Goal: Task Accomplishment & Management: Use online tool/utility

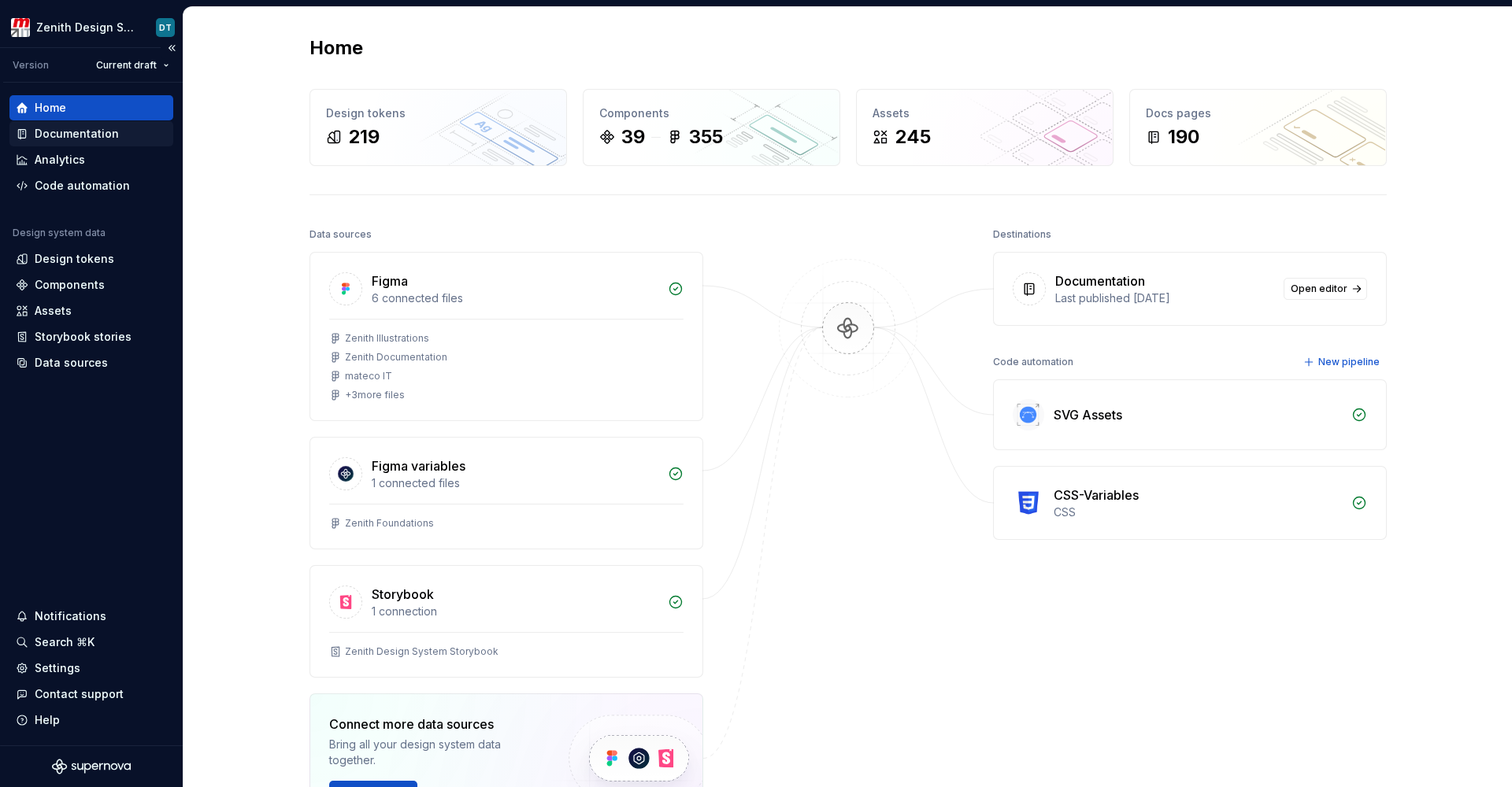
click at [82, 139] on div "Documentation" at bounding box center [77, 134] width 84 height 16
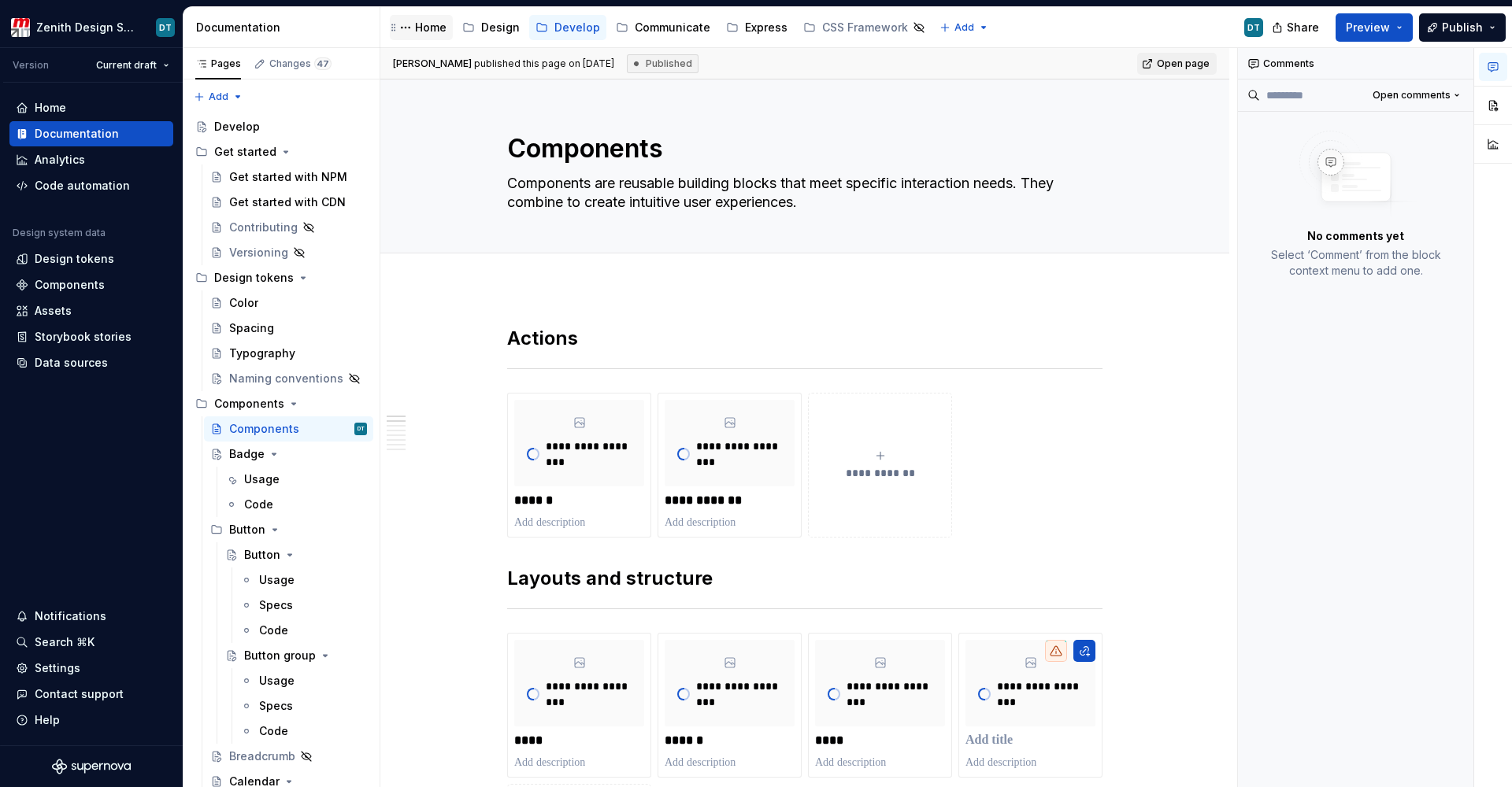
click at [426, 24] on div "Home" at bounding box center [431, 28] width 31 height 16
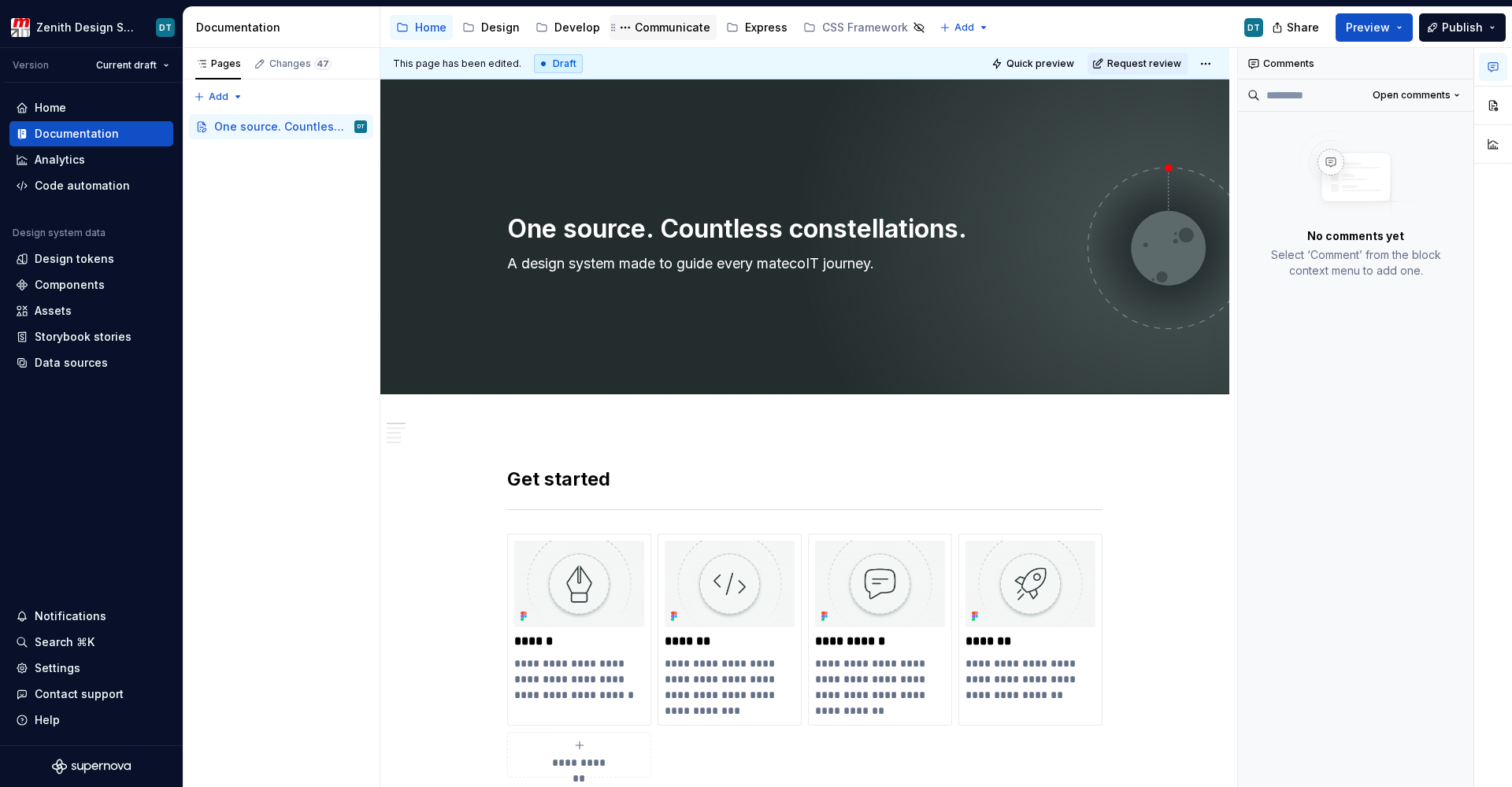
click at [670, 32] on div "Communicate" at bounding box center [672, 28] width 76 height 16
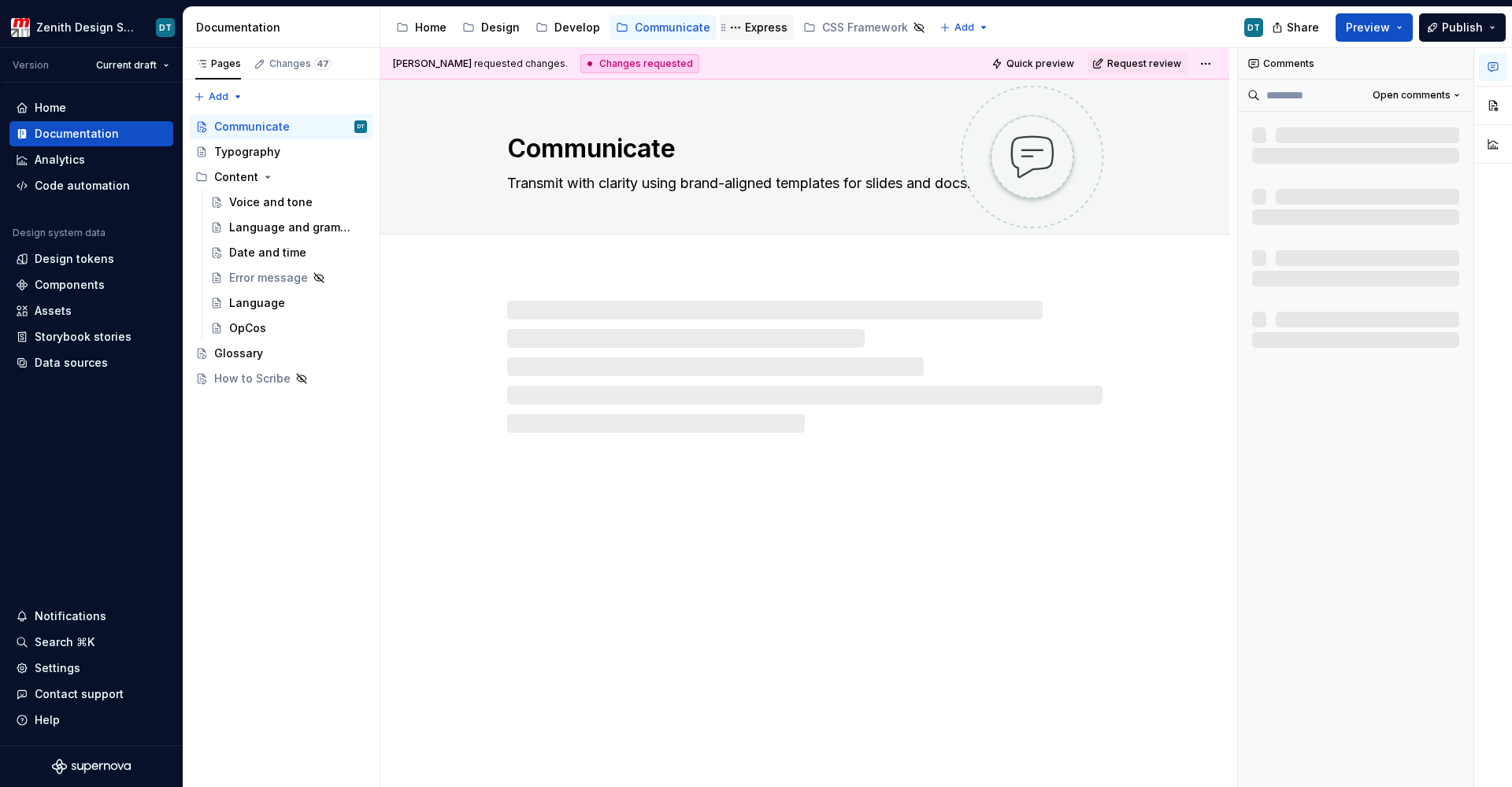
click at [764, 23] on div "Express" at bounding box center [766, 28] width 43 height 16
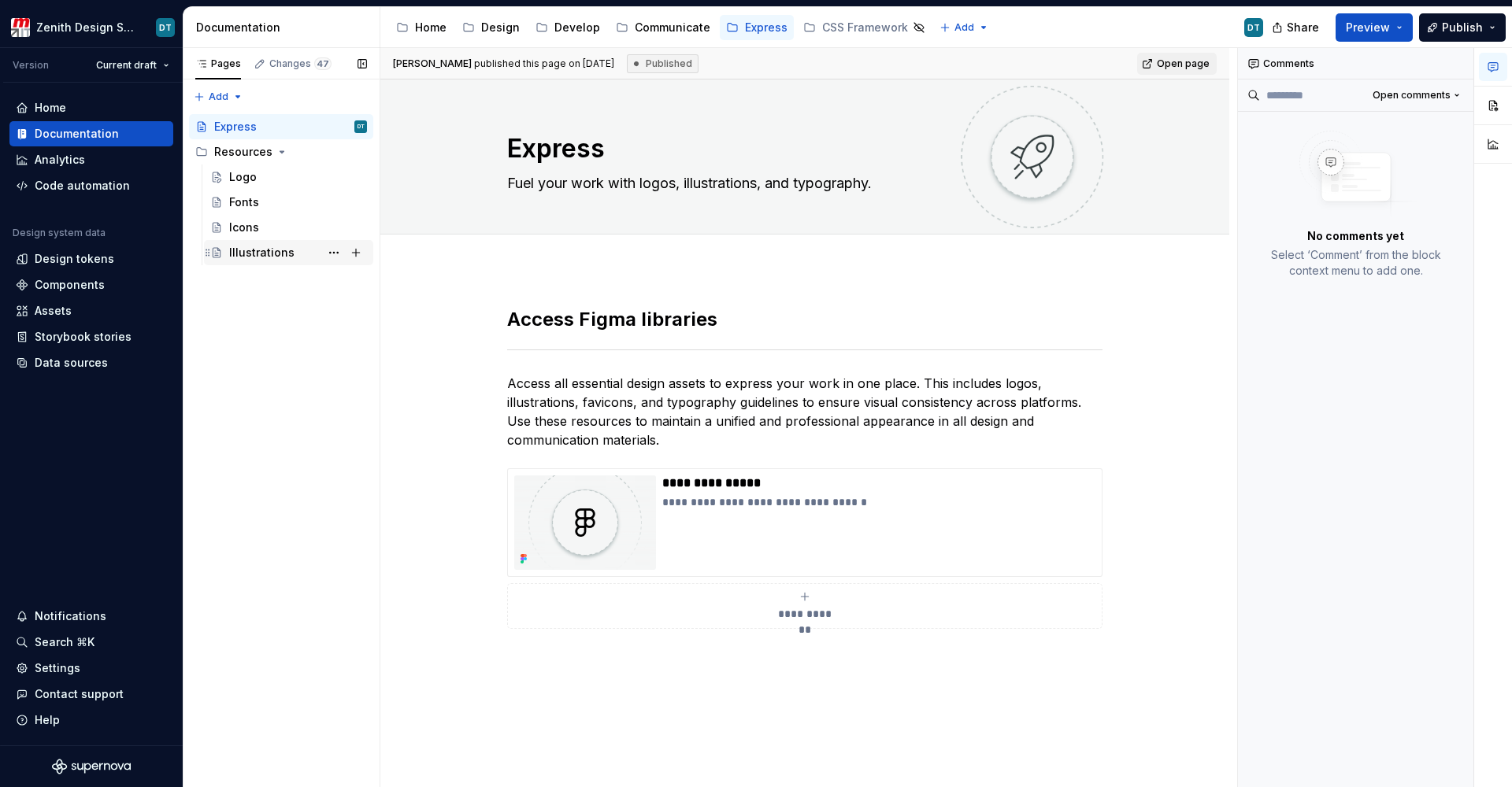
click at [277, 248] on div "Illustrations" at bounding box center [261, 252] width 66 height 16
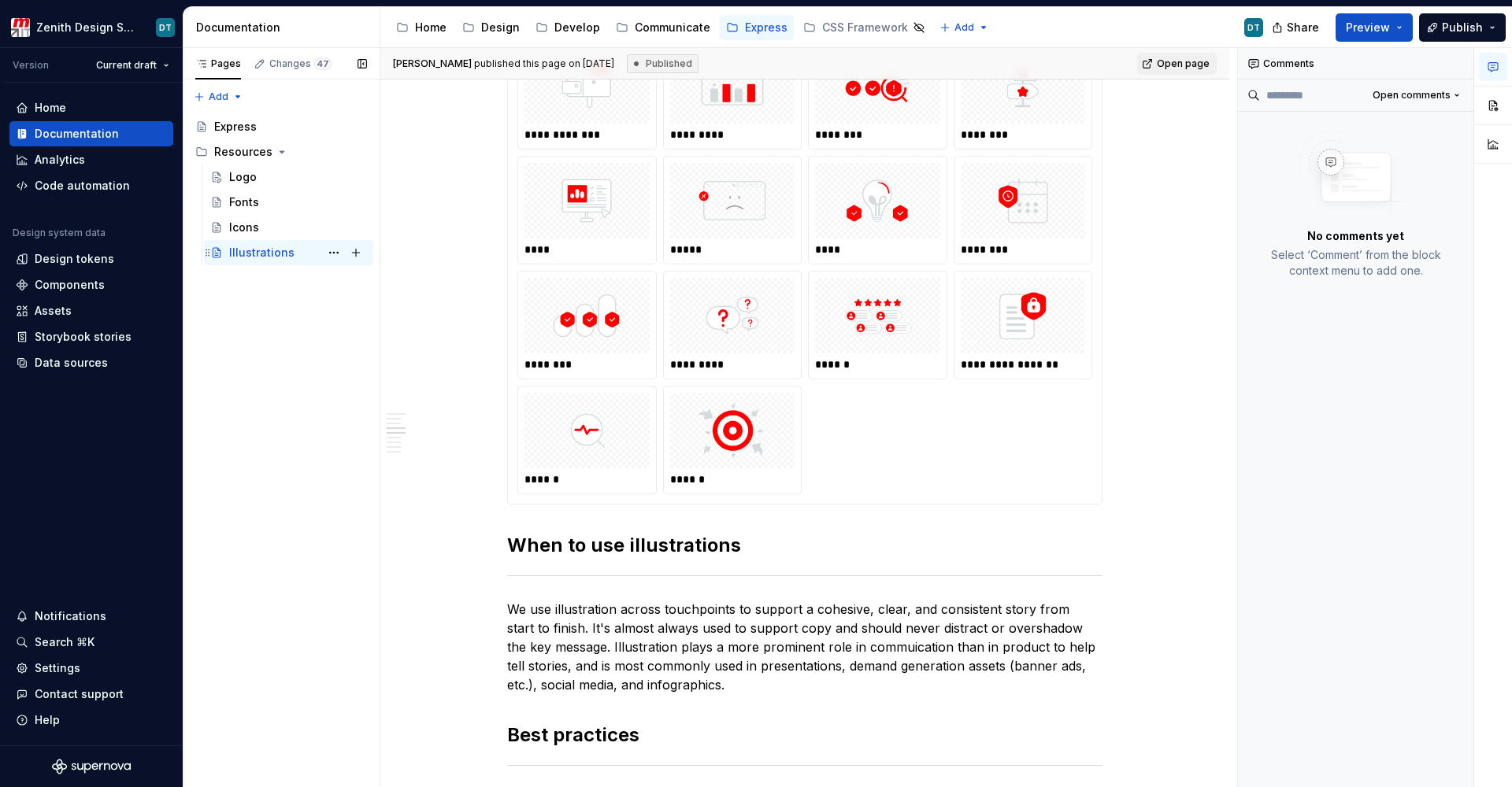
scroll to position [1236, 0]
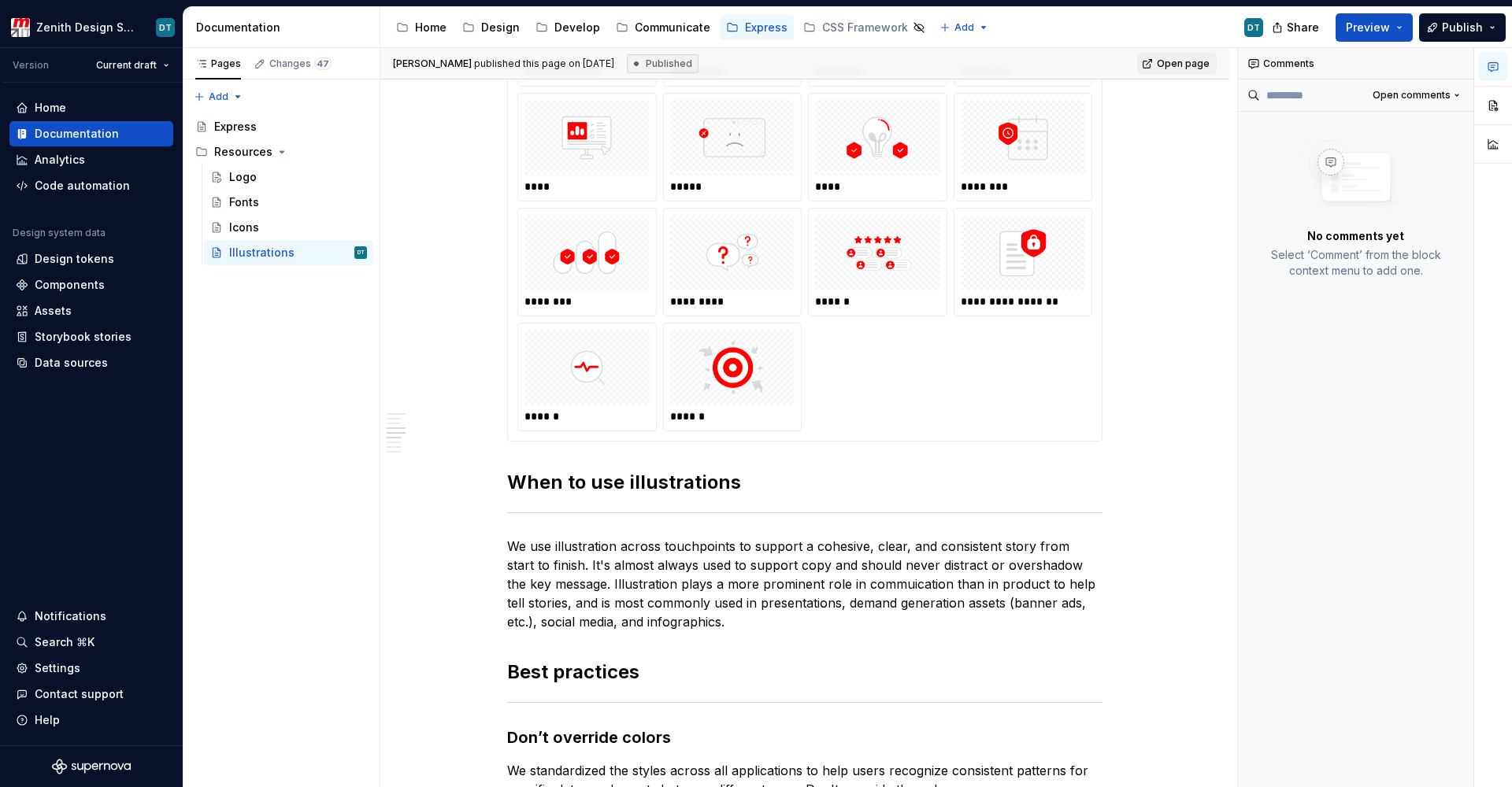
click at [928, 374] on div "**********" at bounding box center [805, 147] width 575 height 569
click at [1488, 98] on button "button" at bounding box center [1493, 106] width 28 height 28
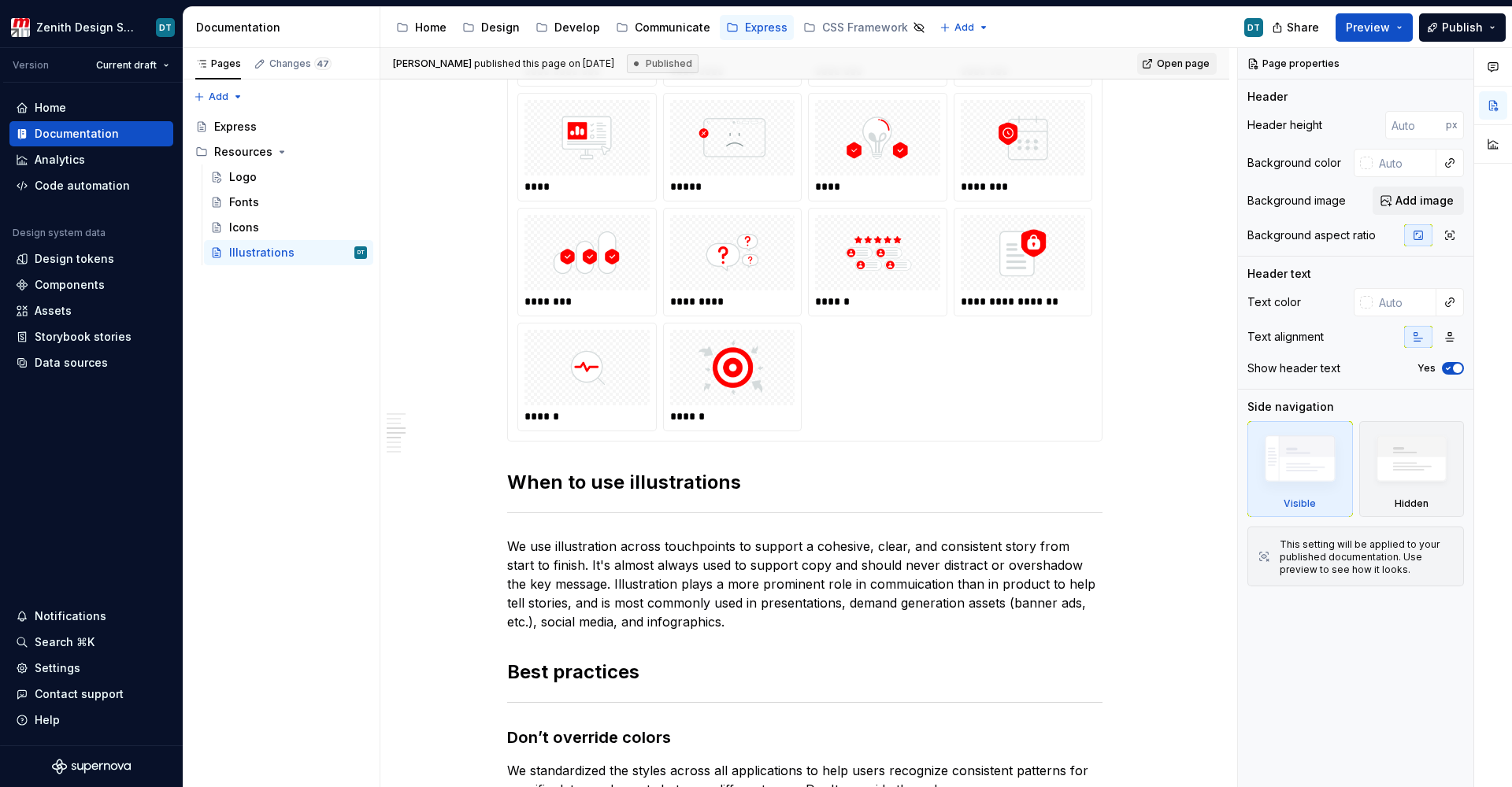
click at [1024, 361] on div "**********" at bounding box center [805, 147] width 575 height 569
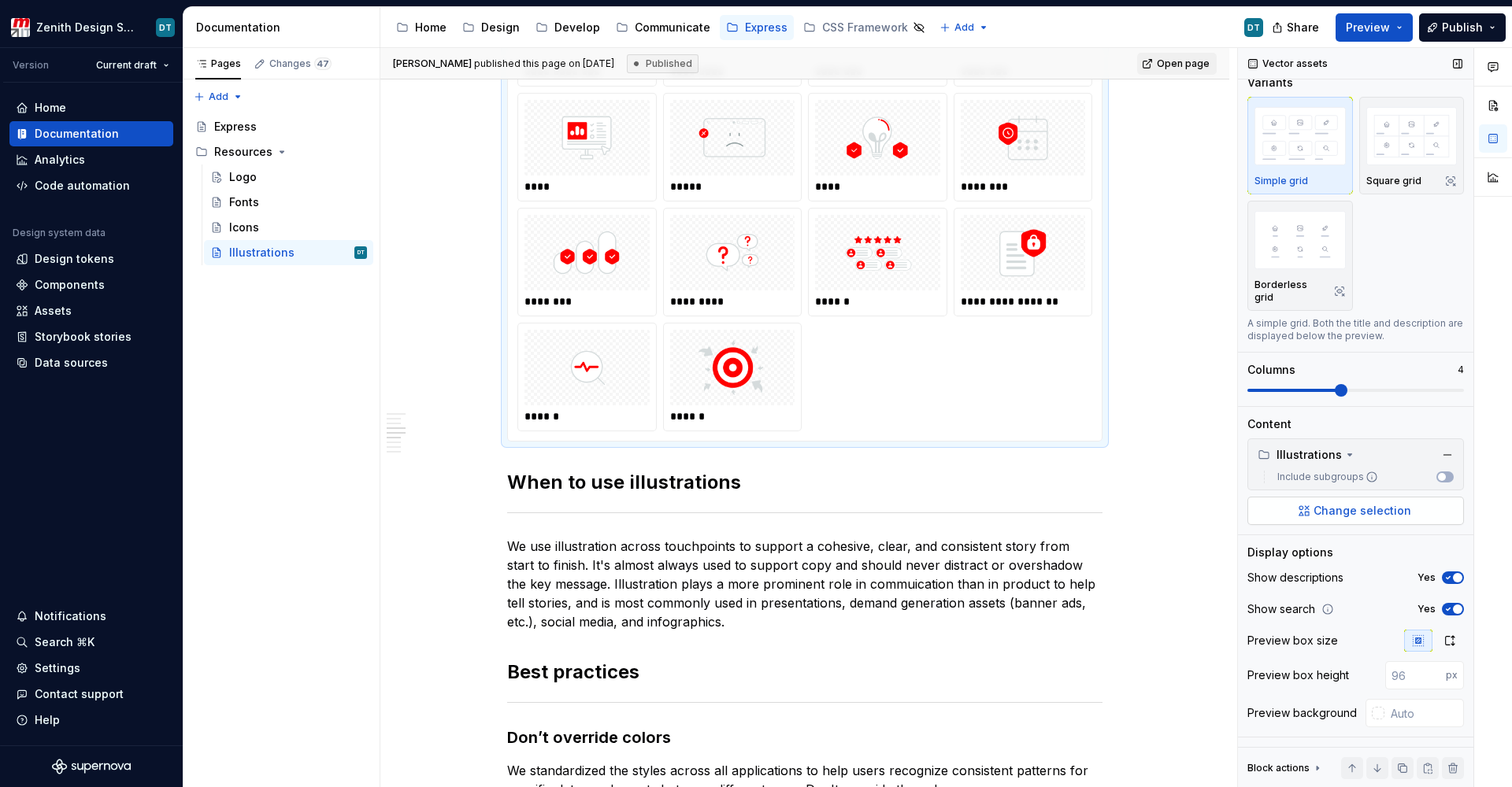
scroll to position [17, 0]
click at [1334, 507] on span "Change selection" at bounding box center [1363, 511] width 98 height 16
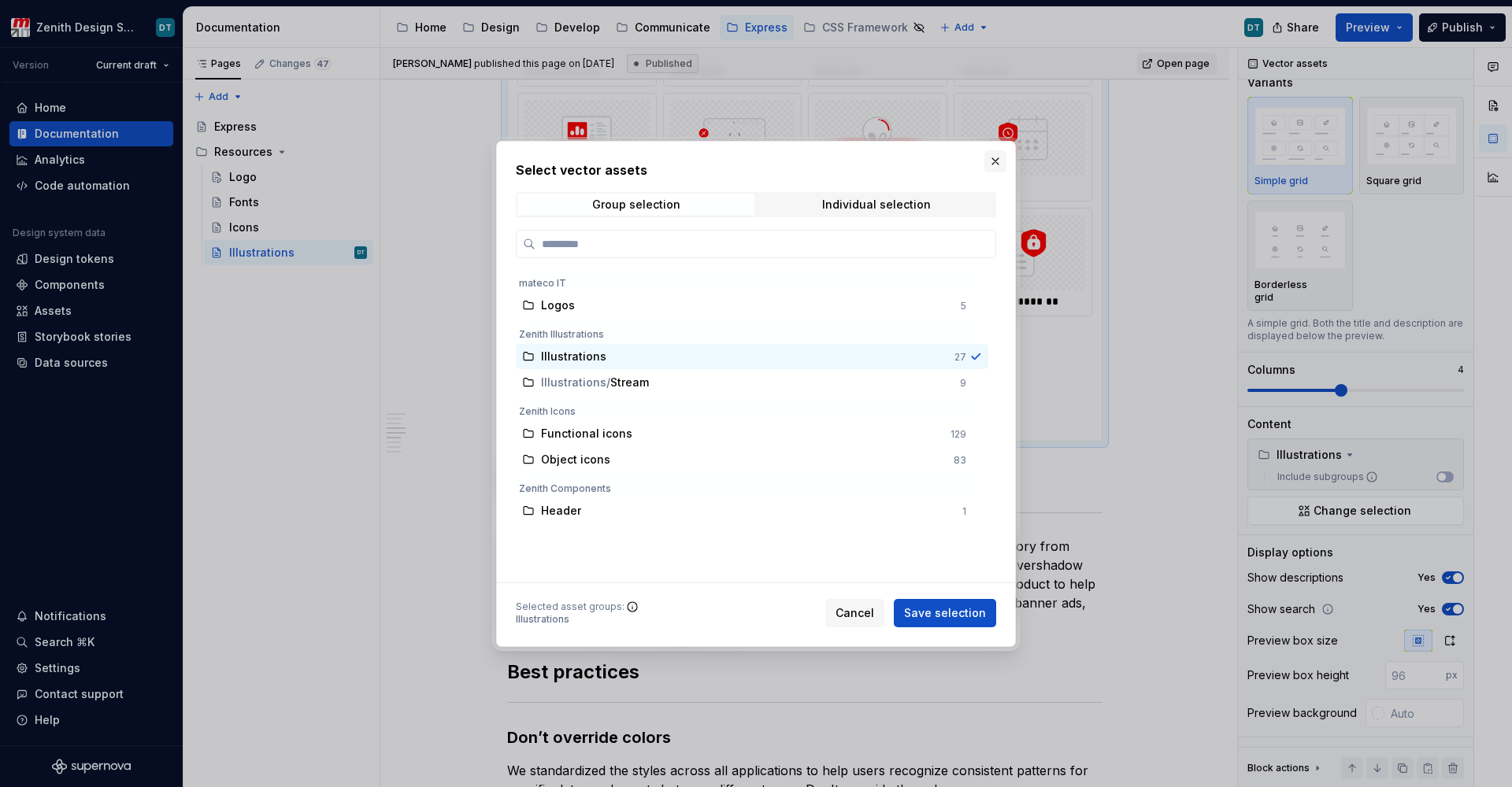
click at [986, 158] on button "button" at bounding box center [995, 161] width 22 height 22
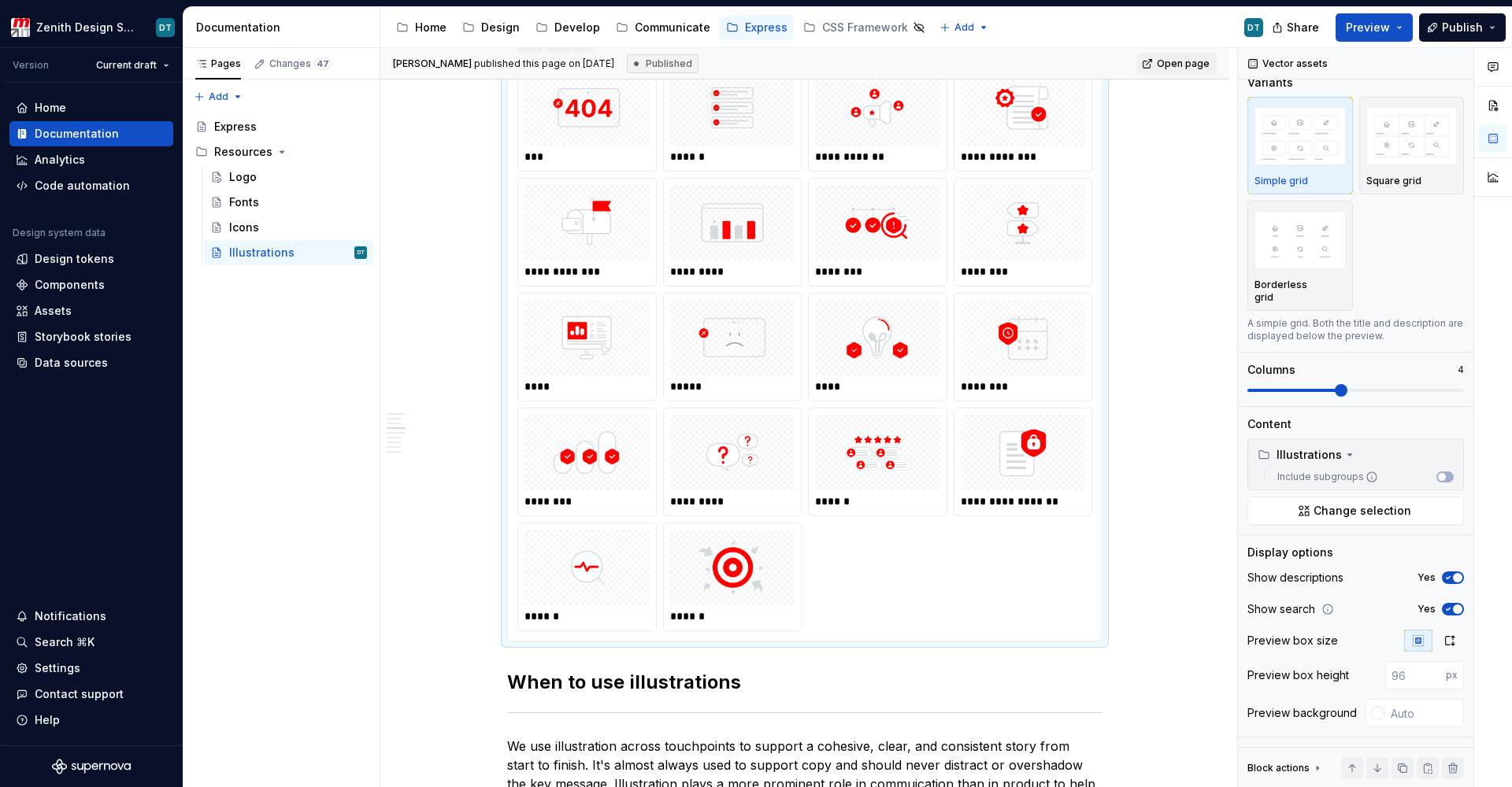
scroll to position [1044, 0]
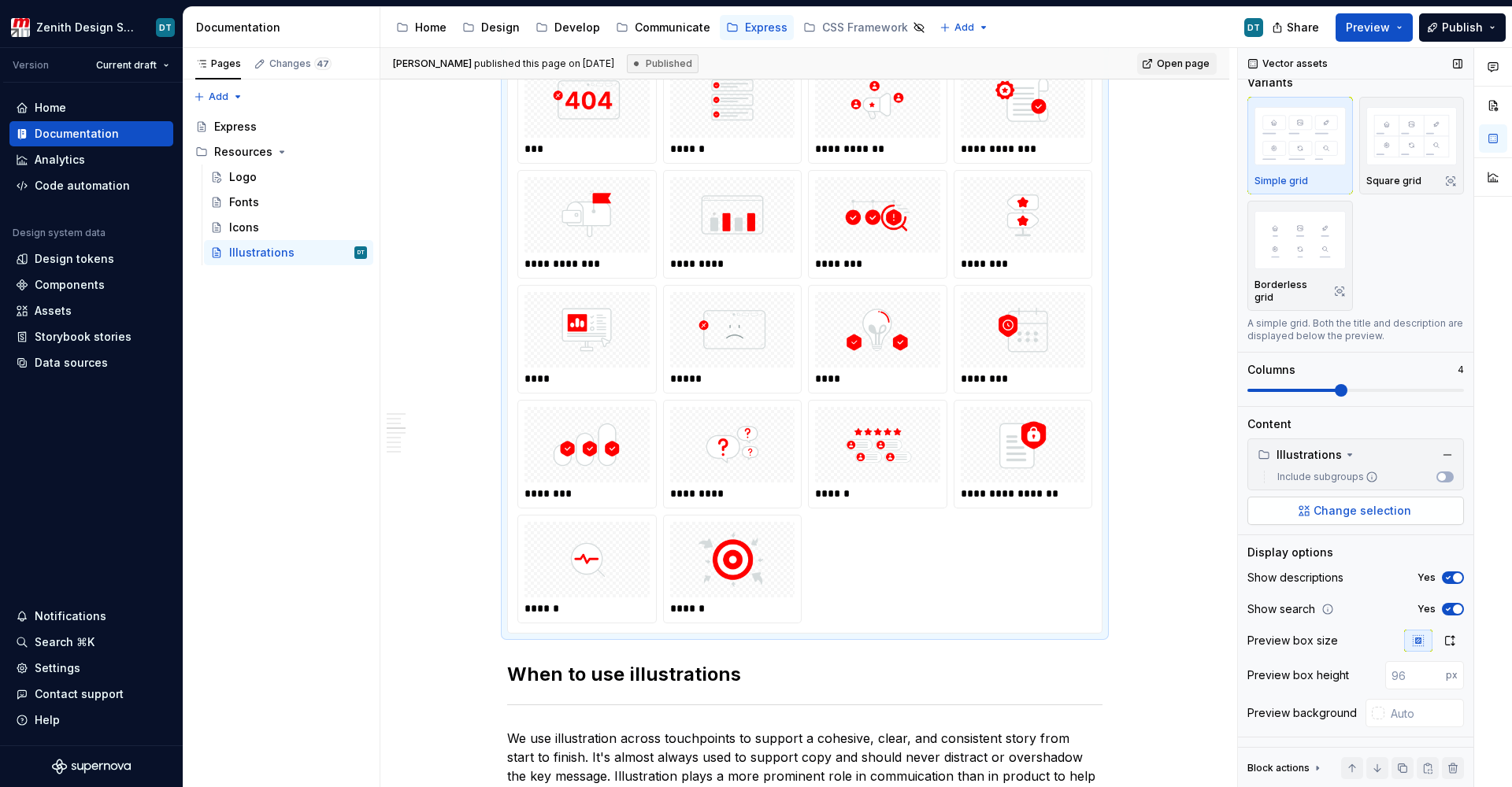
click at [1363, 514] on span "Change selection" at bounding box center [1363, 511] width 98 height 16
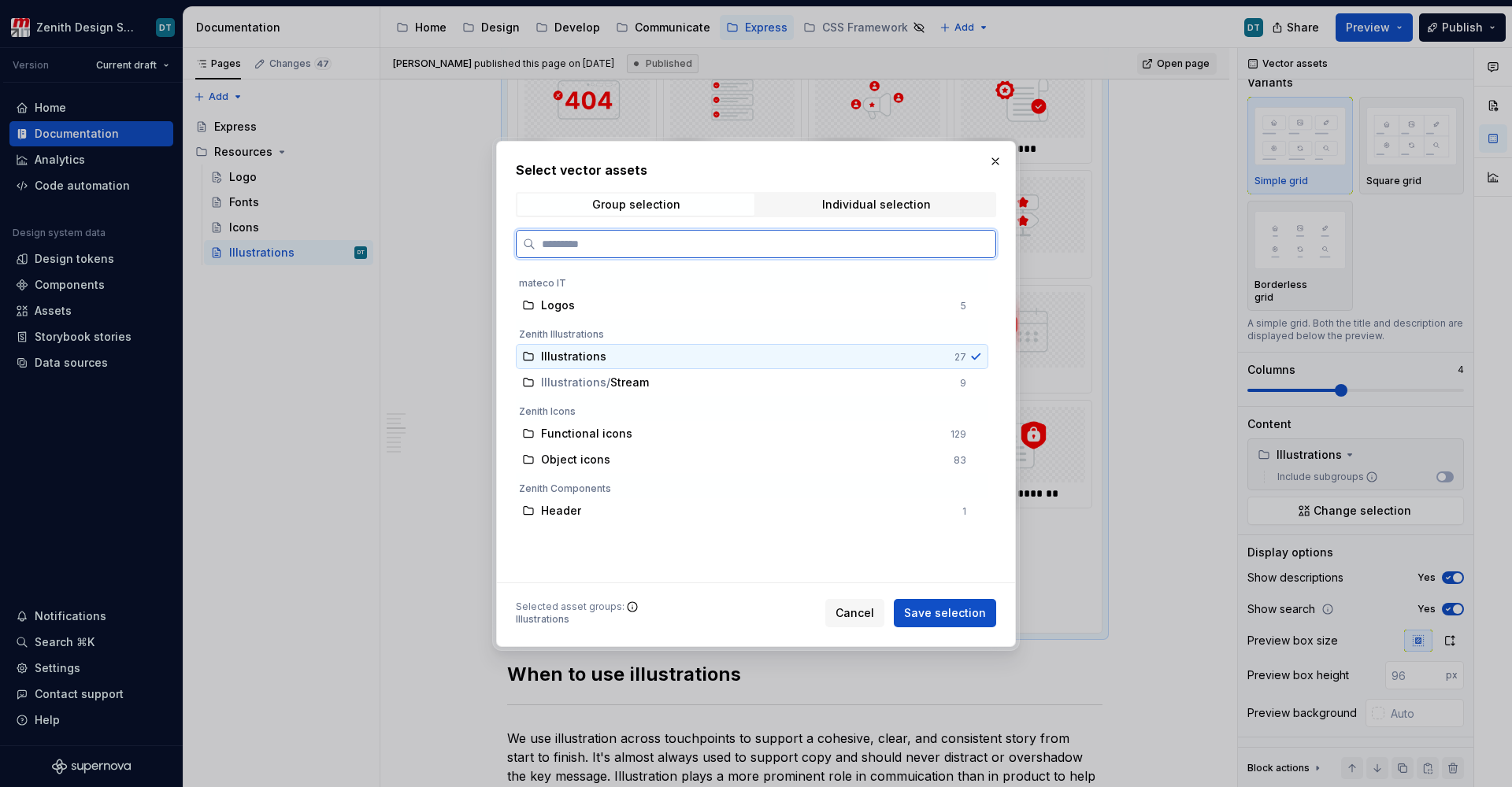
click at [936, 354] on div "Illustrations" at bounding box center [743, 356] width 404 height 16
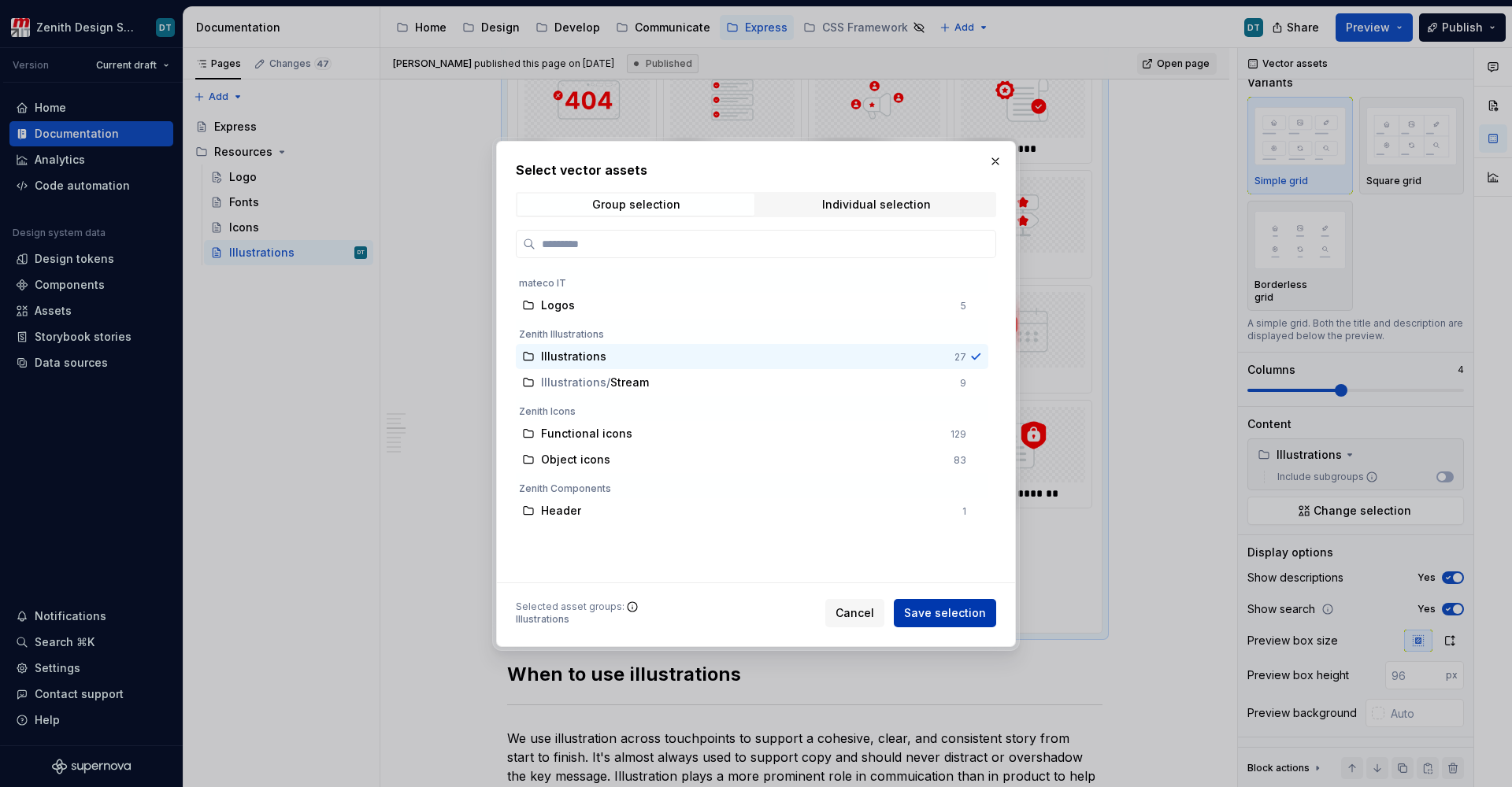
click at [936, 616] on span "Save selection" at bounding box center [945, 613] width 82 height 16
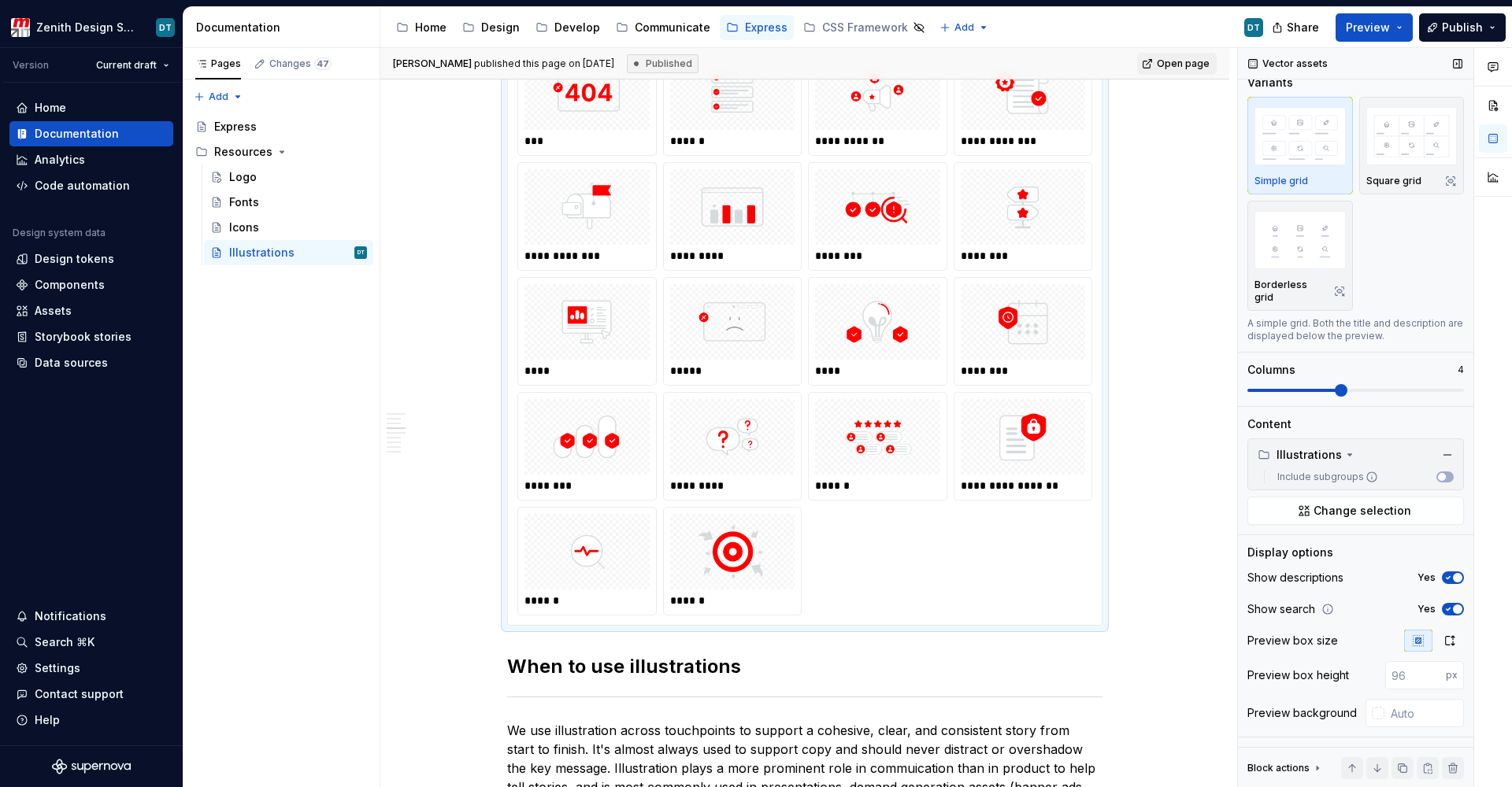
scroll to position [1067, 0]
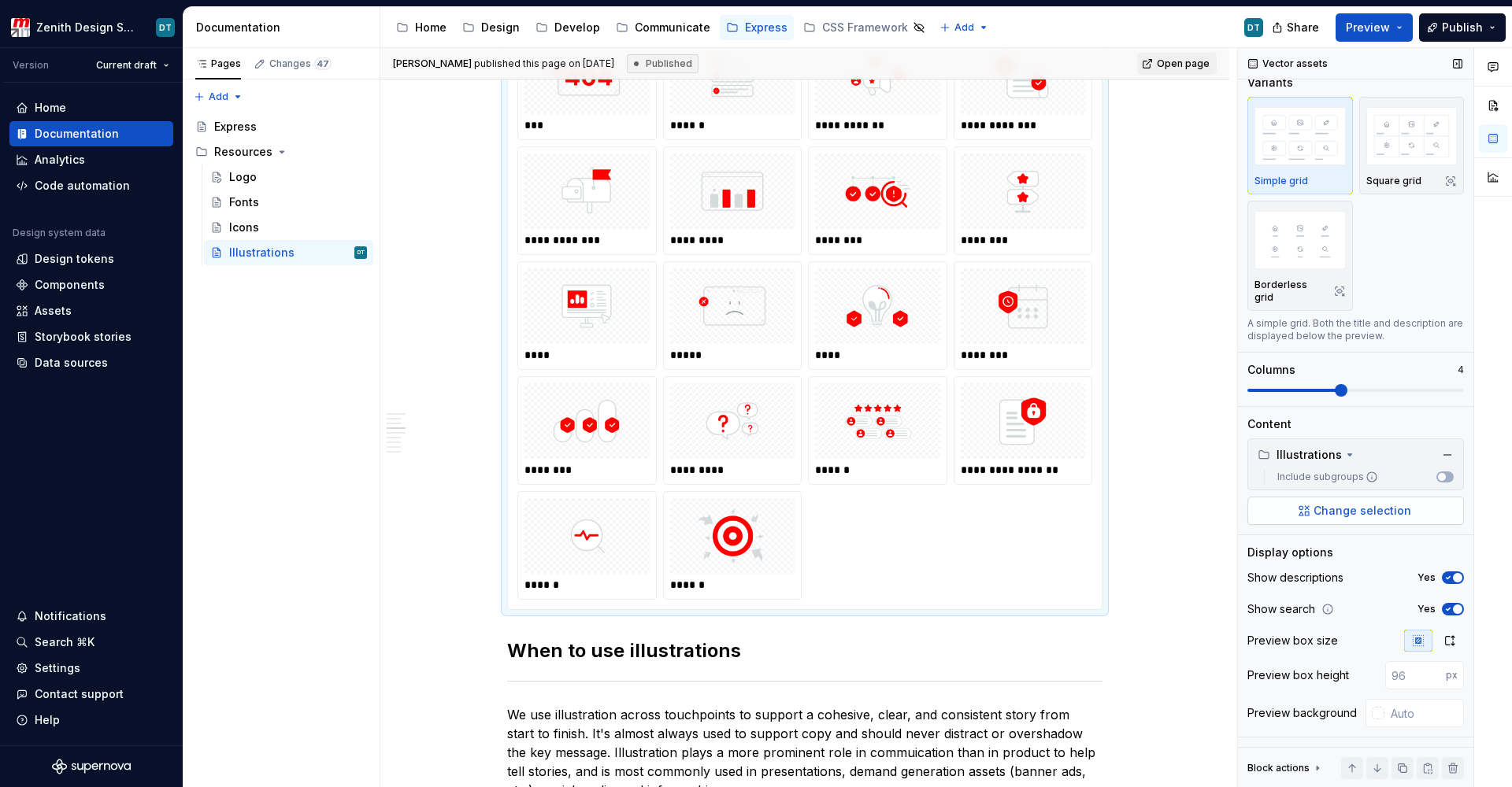
click at [1352, 498] on button "Change selection" at bounding box center [1356, 511] width 217 height 28
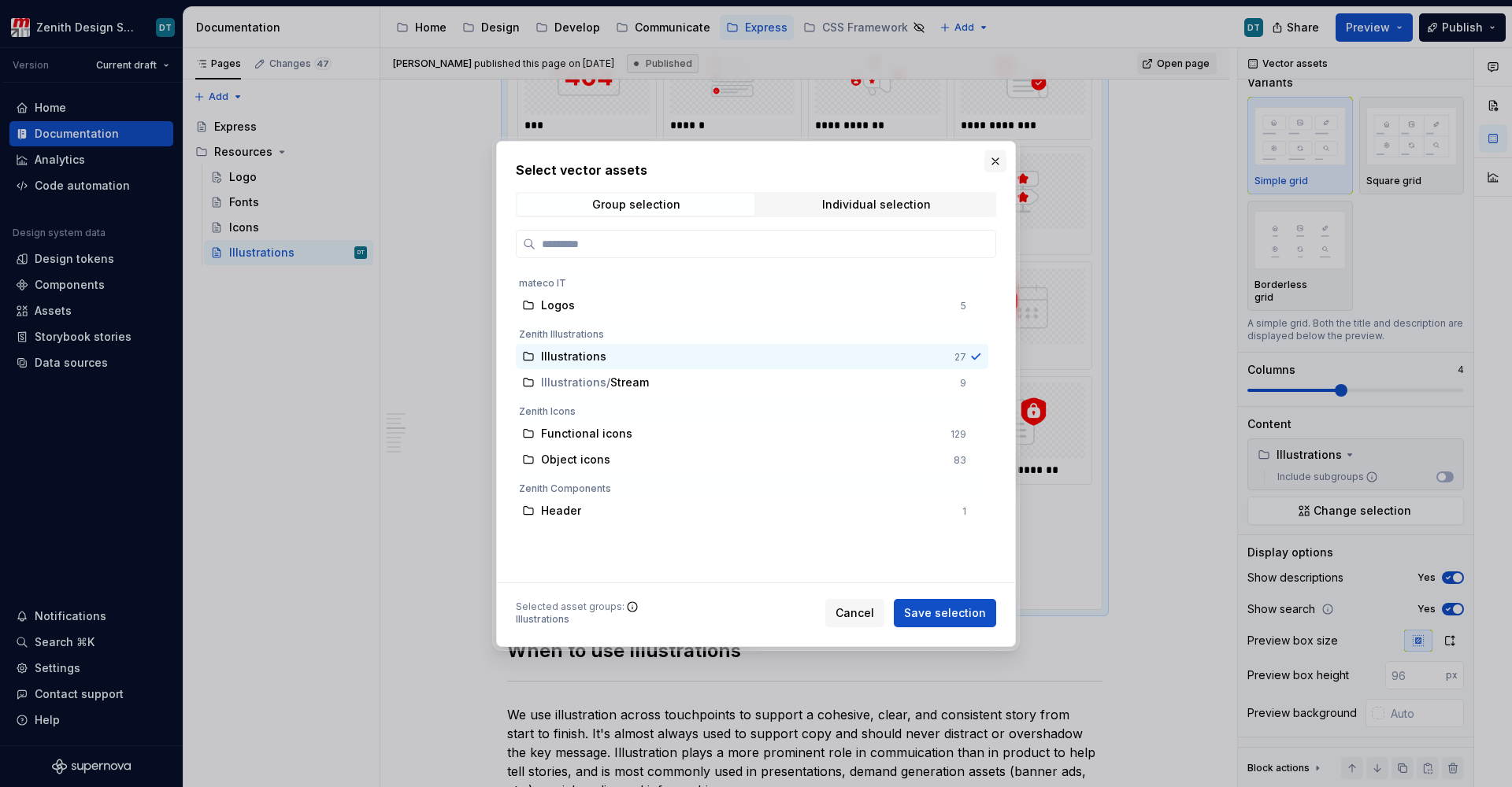
click at [995, 155] on button "button" at bounding box center [995, 161] width 22 height 22
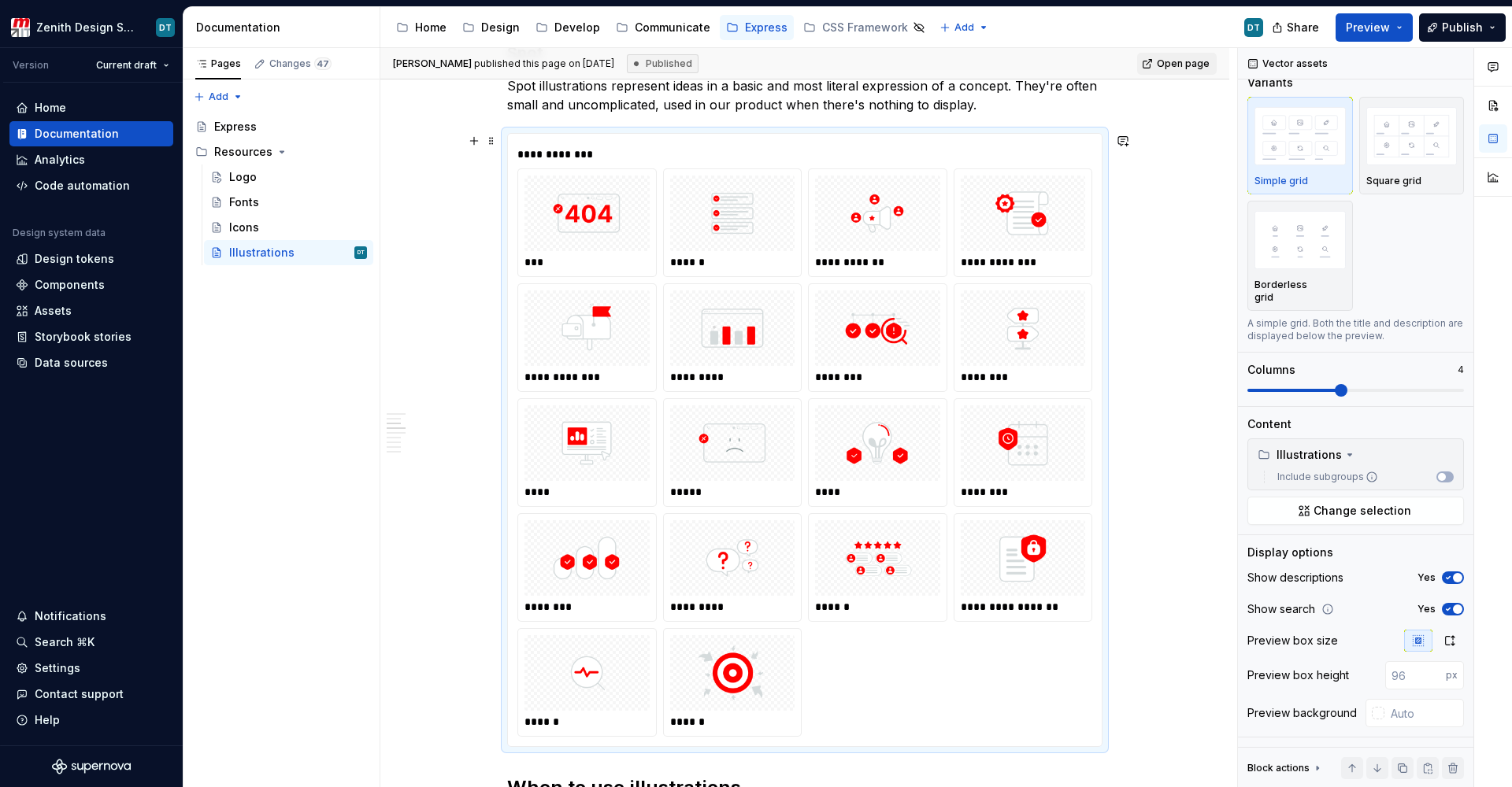
scroll to position [923, 0]
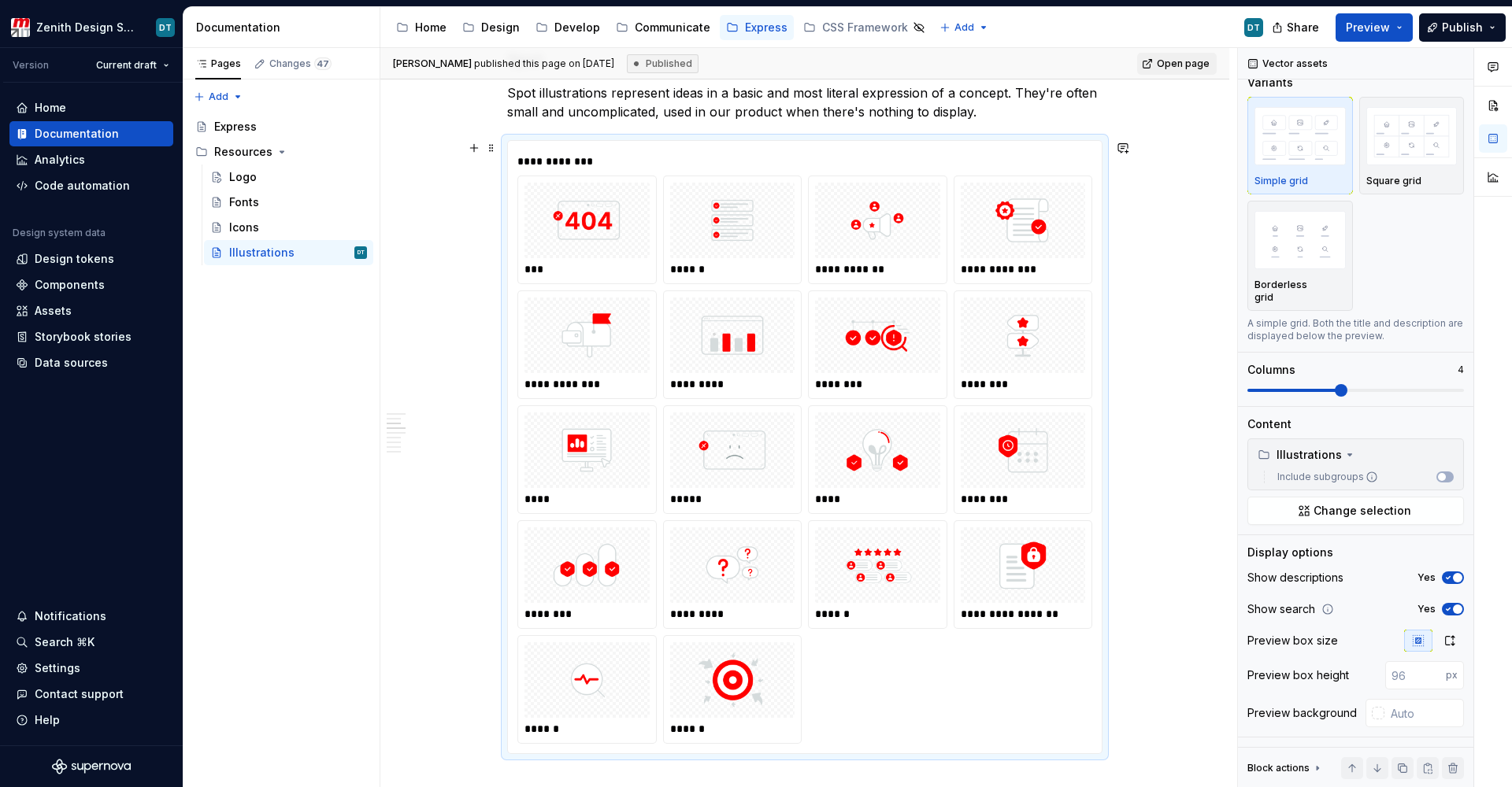
click at [847, 643] on div "**********" at bounding box center [805, 459] width 575 height 569
click at [95, 282] on div "Components" at bounding box center [70, 285] width 70 height 16
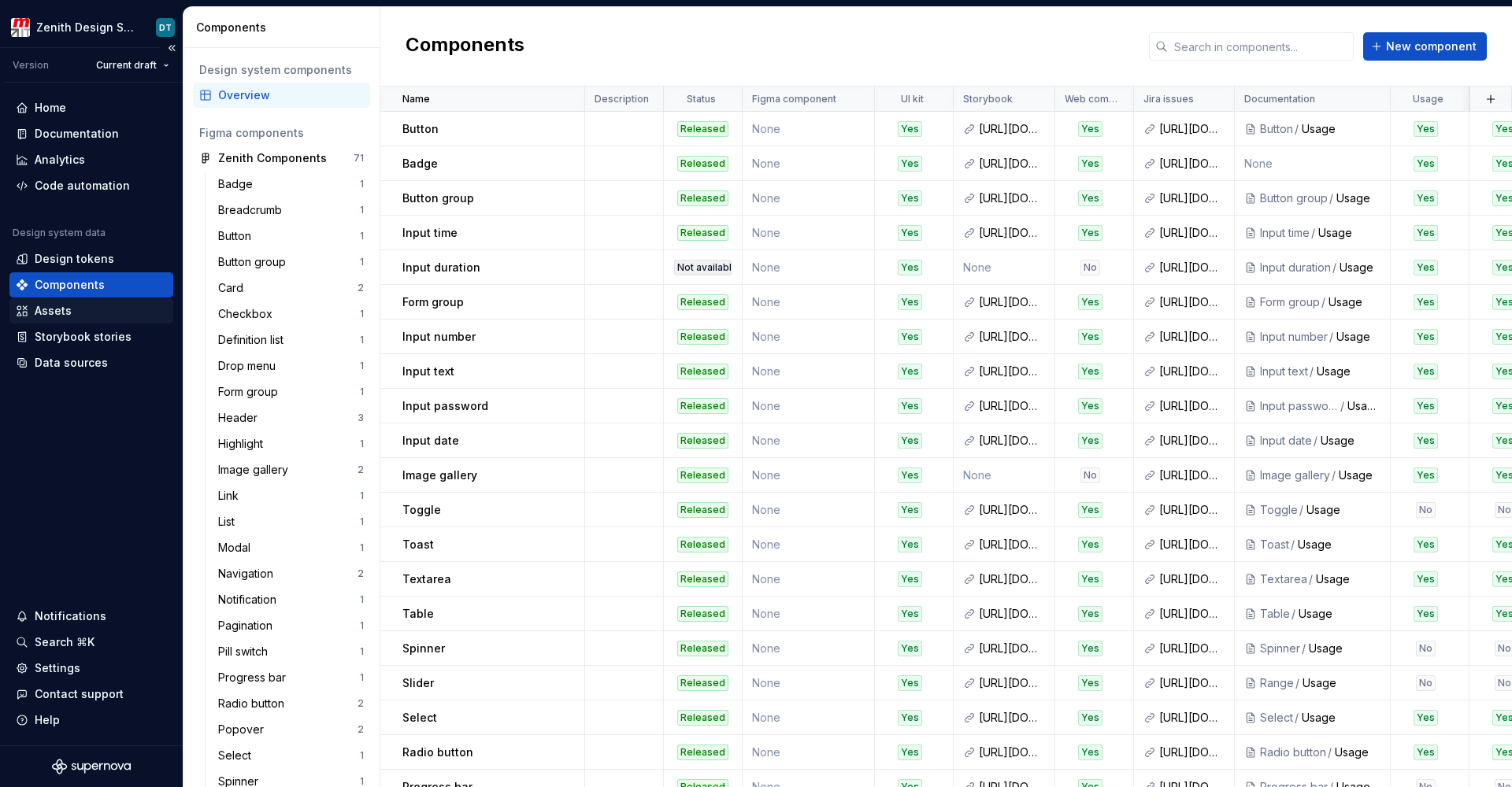
click at [48, 312] on div "Assets" at bounding box center [53, 311] width 37 height 16
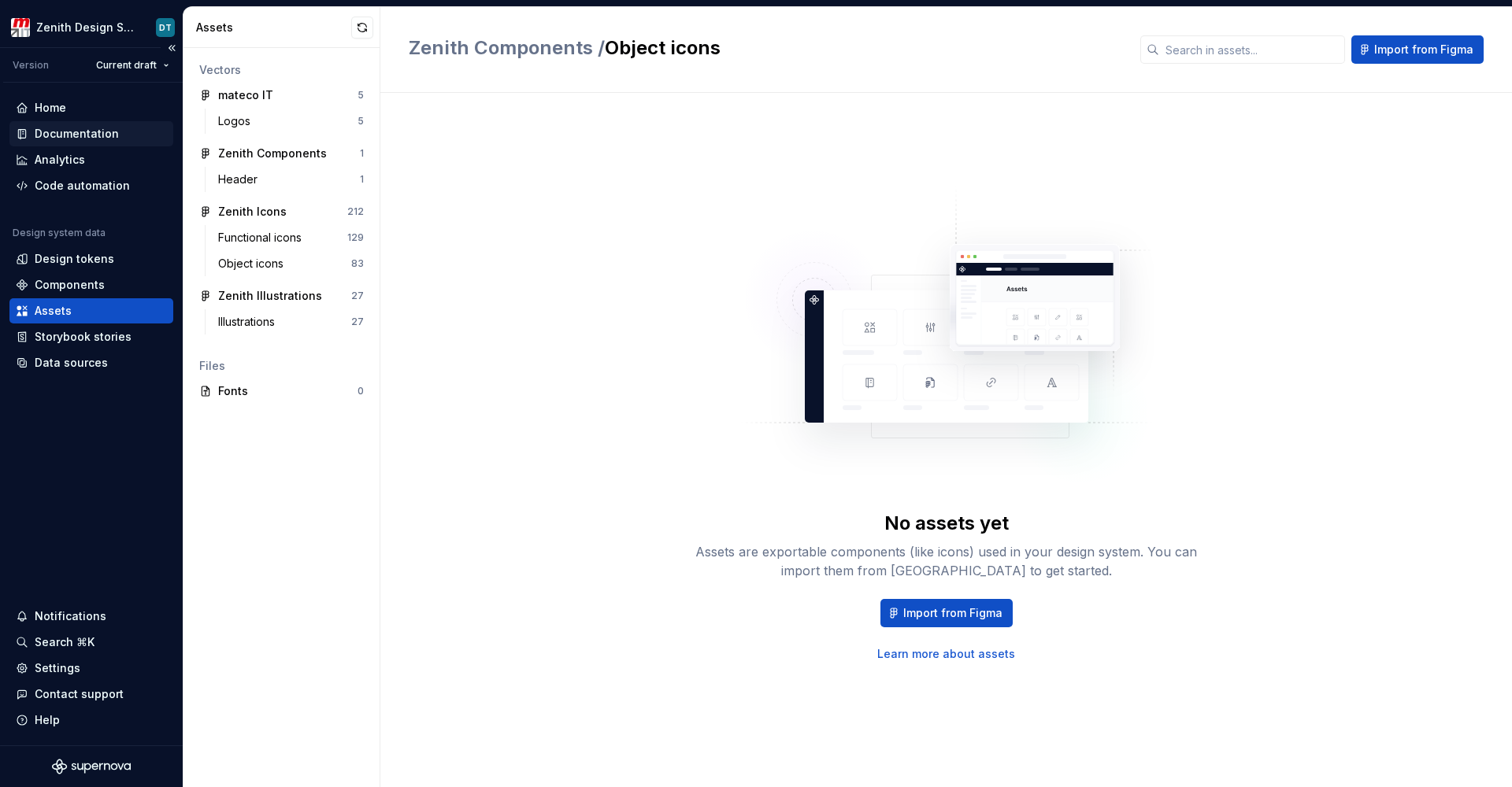
click at [80, 136] on div "Documentation" at bounding box center [77, 134] width 84 height 16
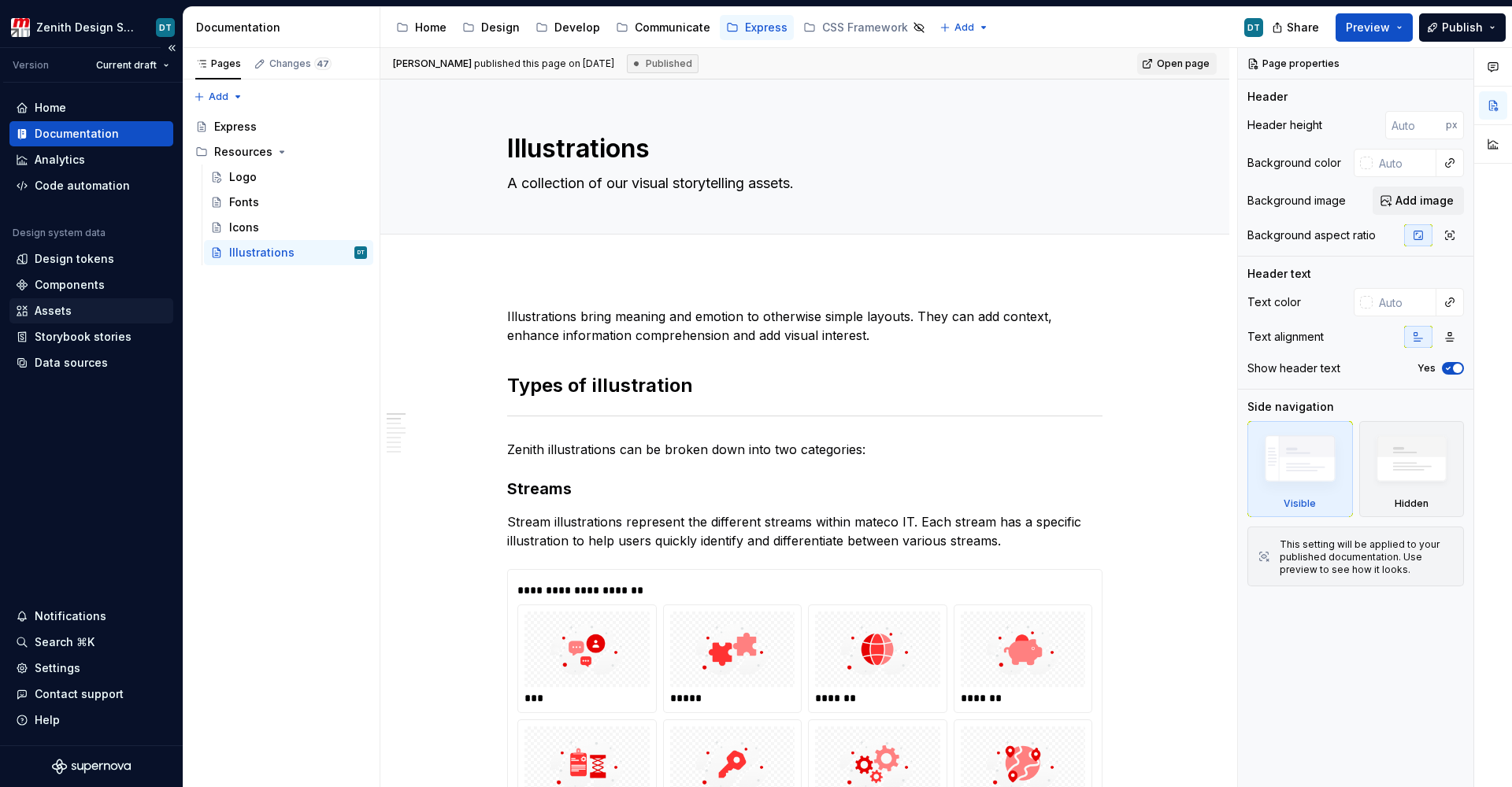
click at [52, 307] on div "Assets" at bounding box center [53, 311] width 37 height 16
type textarea "*"
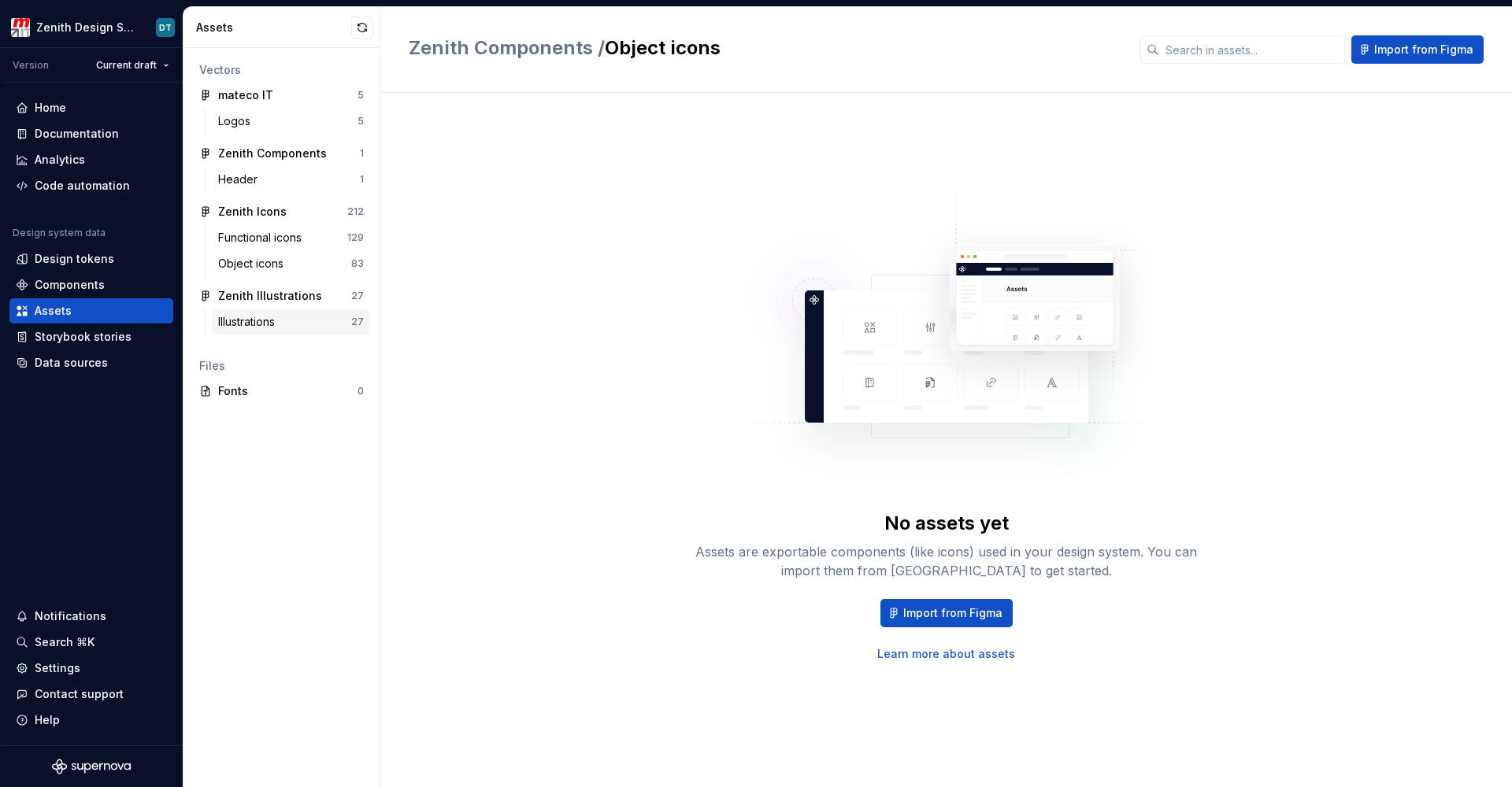
click at [302, 317] on div "Illustrations" at bounding box center [285, 322] width 133 height 16
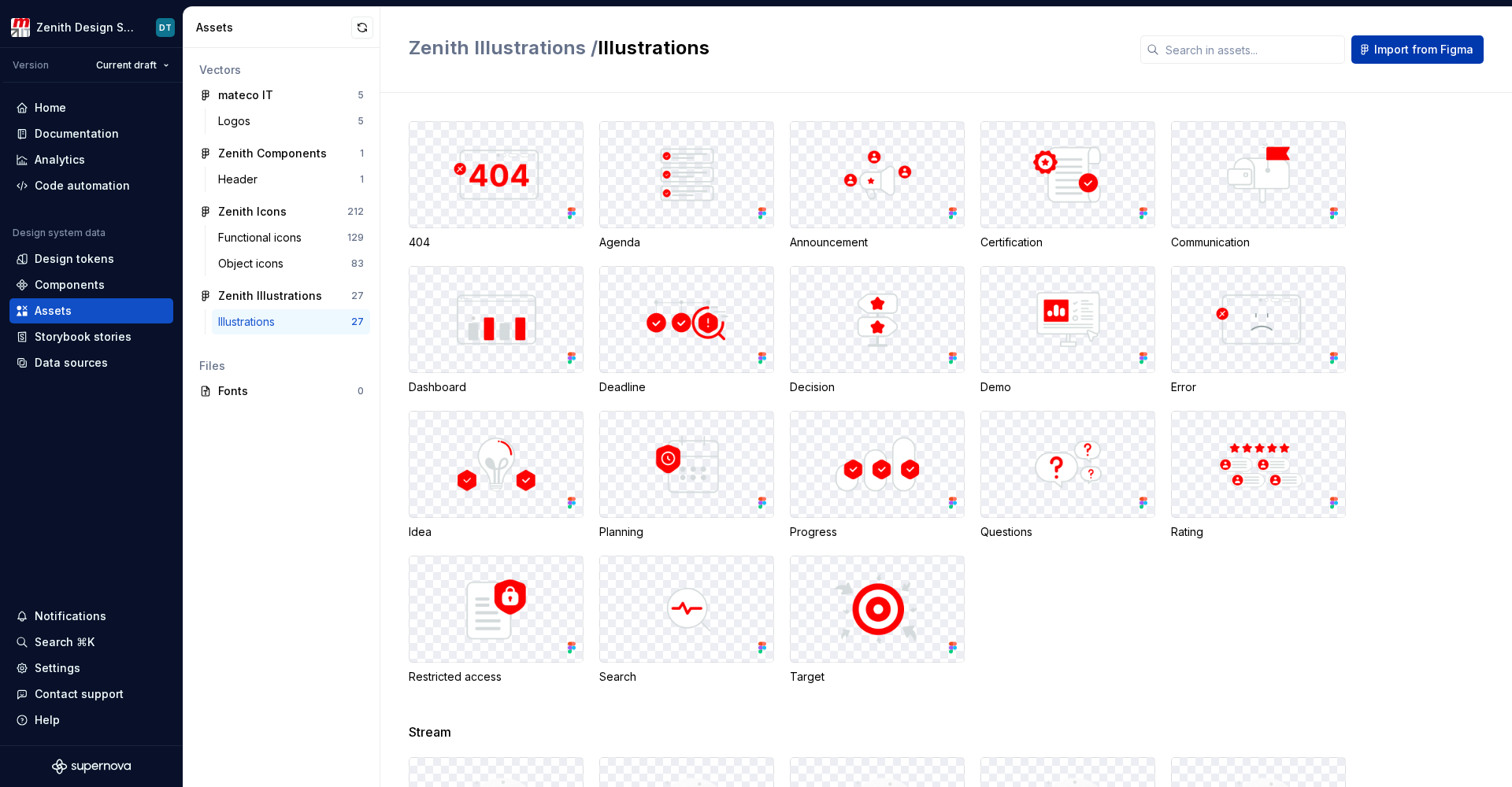
click at [1436, 37] on button "Import from Figma" at bounding box center [1417, 50] width 132 height 28
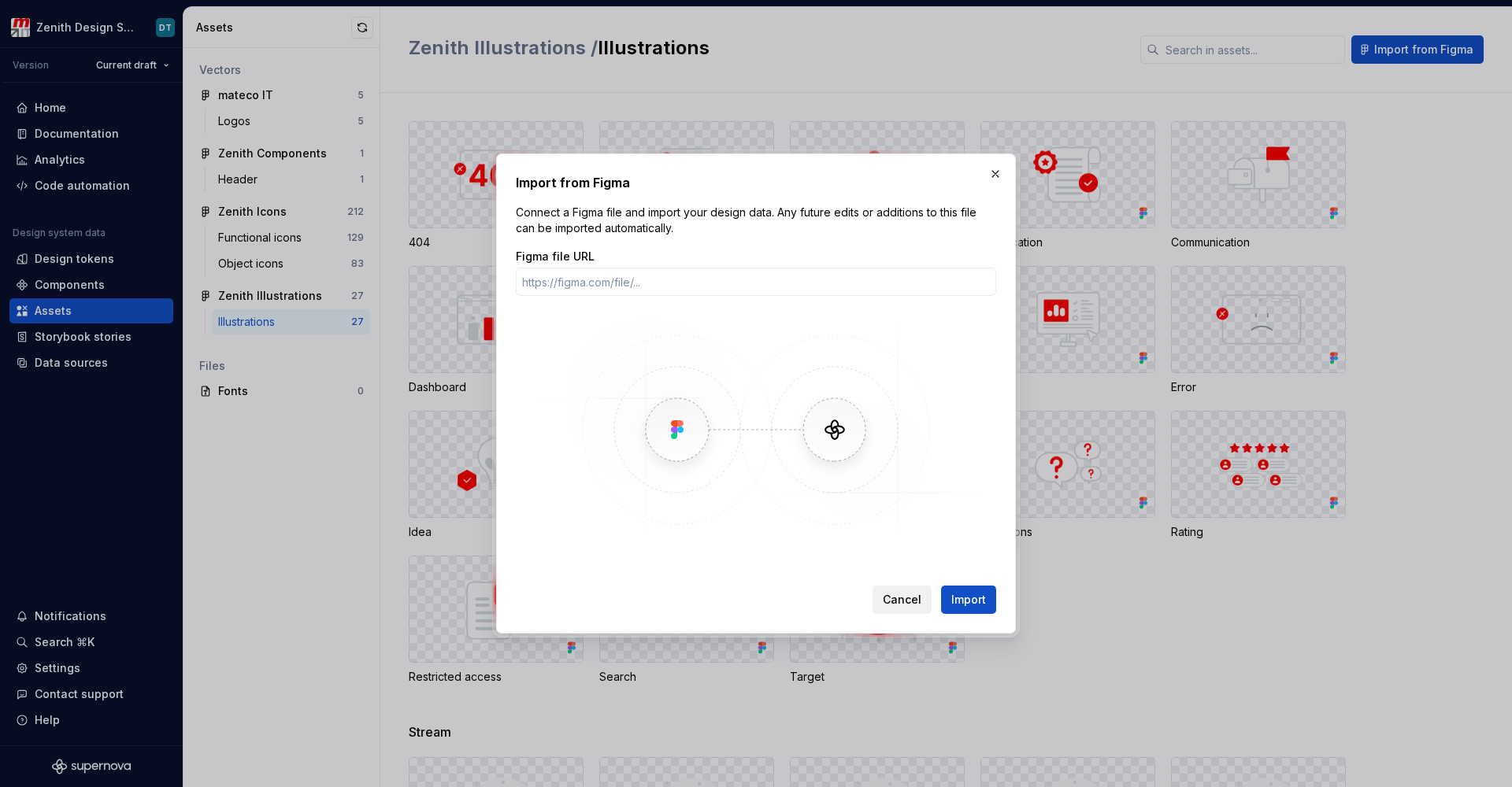
click at [912, 596] on span "Cancel" at bounding box center [902, 600] width 38 height 16
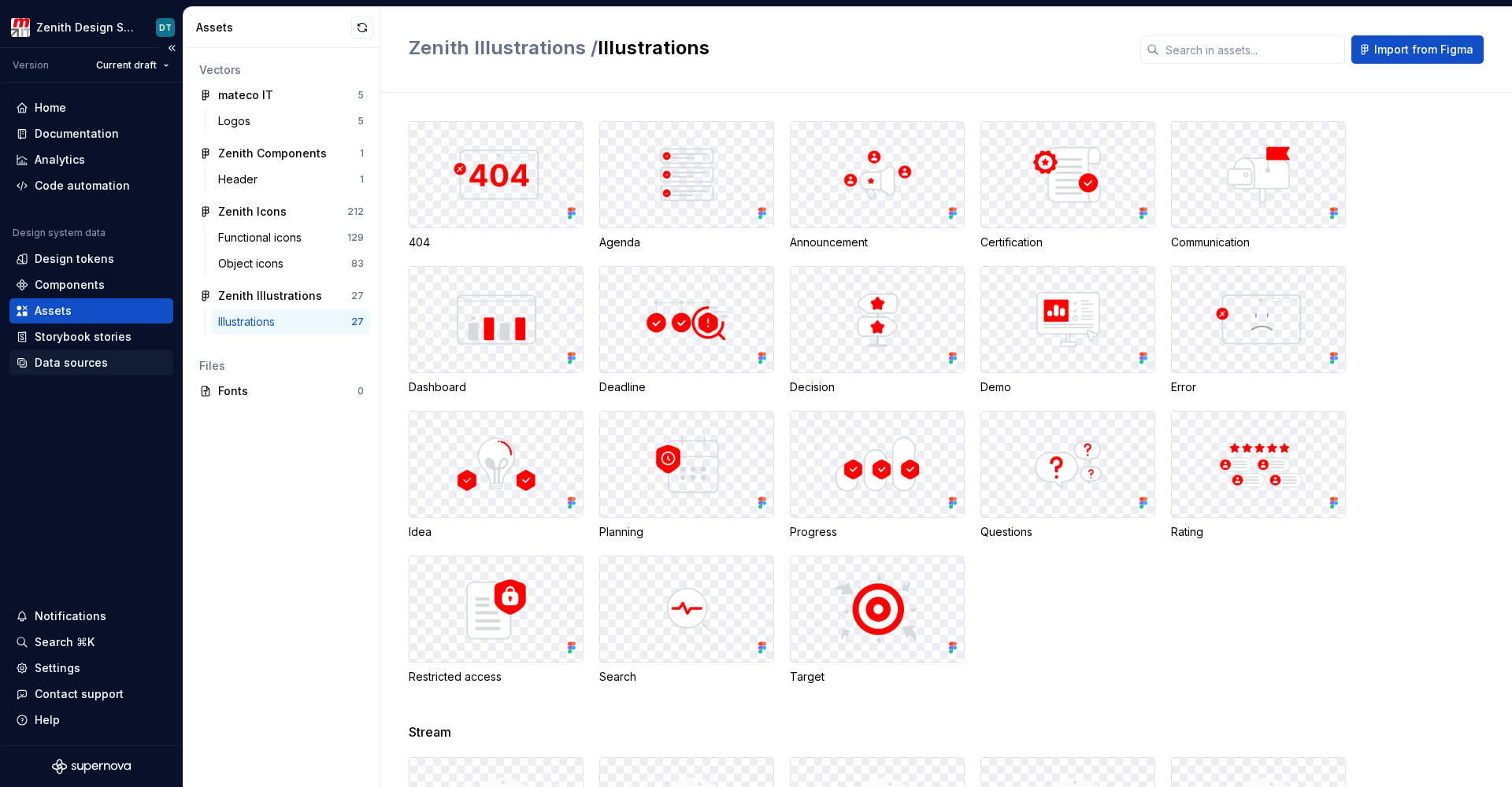
click at [64, 356] on div "Data sources" at bounding box center [72, 362] width 73 height 16
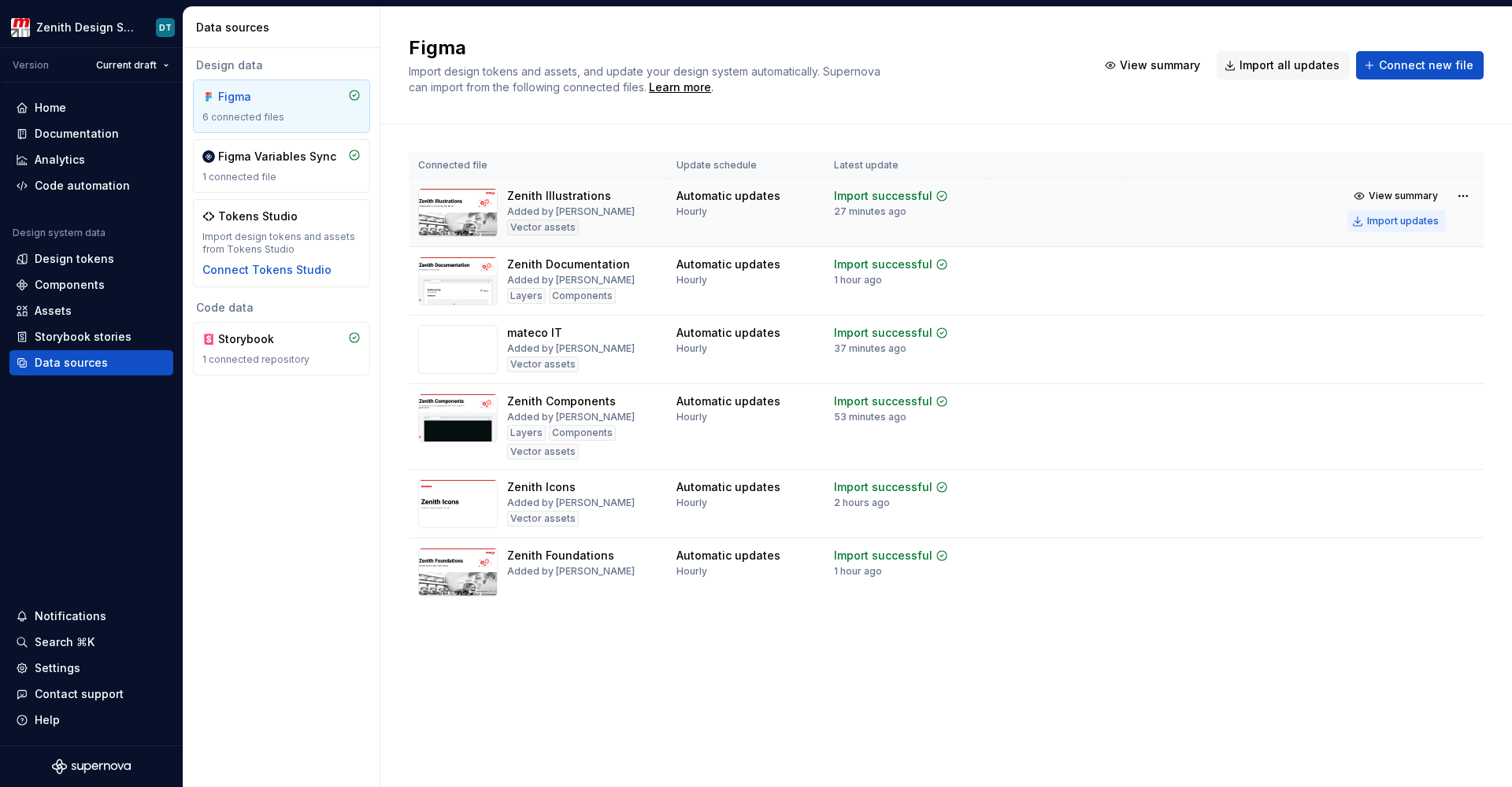
click at [1397, 219] on div "Import updates" at bounding box center [1403, 221] width 72 height 12
click at [1382, 220] on div "Import updates" at bounding box center [1403, 221] width 72 height 12
